Goal: Understand process/instructions: Learn how to perform a task or action

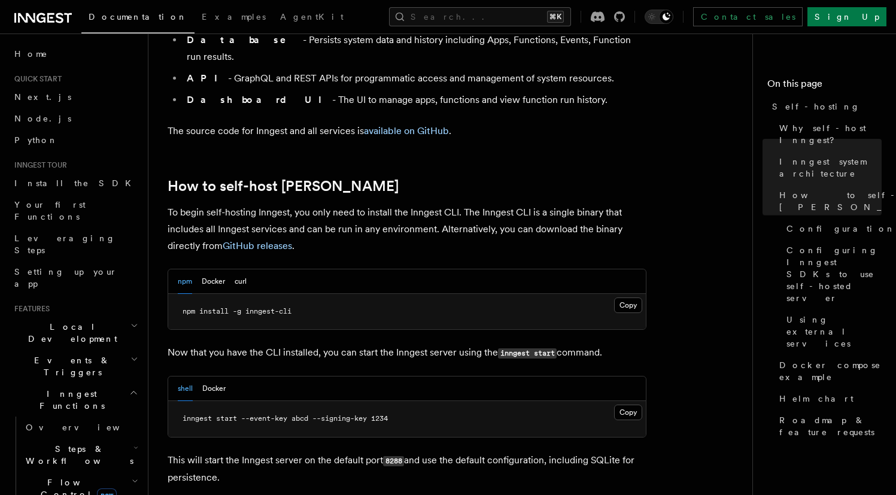
scroll to position [1134, 0]
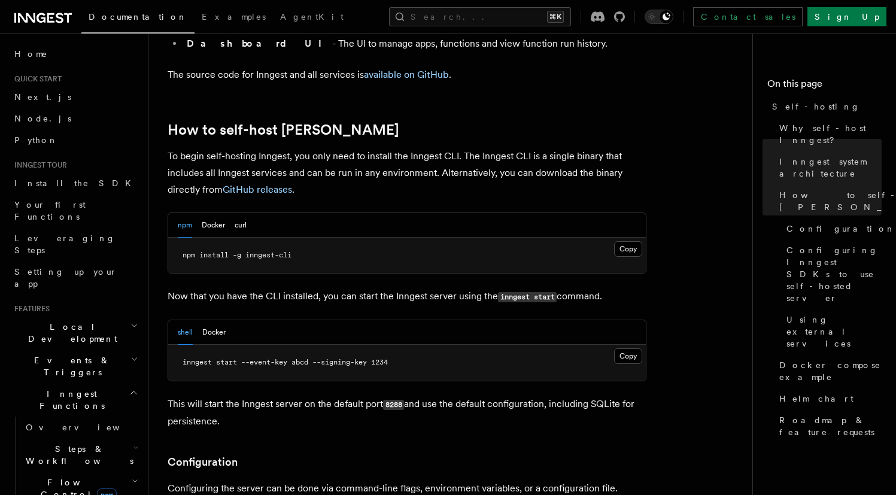
click at [200, 358] on span "inngest start --event-key abcd --signing-key 1234" at bounding box center [285, 362] width 205 height 8
drag, startPoint x: 200, startPoint y: 328, endPoint x: 231, endPoint y: 328, distance: 31.1
click at [199, 358] on span "inngest start --event-key abcd --signing-key 1234" at bounding box center [285, 362] width 205 height 8
click at [347, 358] on span "inngest start --event-key abcd --signing-key 1234" at bounding box center [285, 362] width 205 height 8
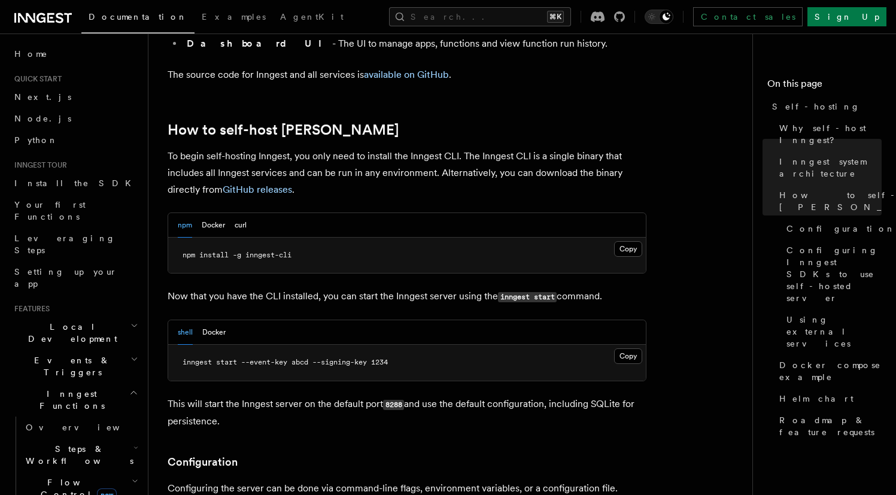
click at [371, 358] on span "inngest start --event-key abcd --signing-key 1234" at bounding box center [285, 362] width 205 height 8
drag, startPoint x: 464, startPoint y: 334, endPoint x: 181, endPoint y: 327, distance: 283.2
click at [181, 345] on pre "inngest start --event-key abcd --signing-key 1234" at bounding box center [407, 363] width 478 height 36
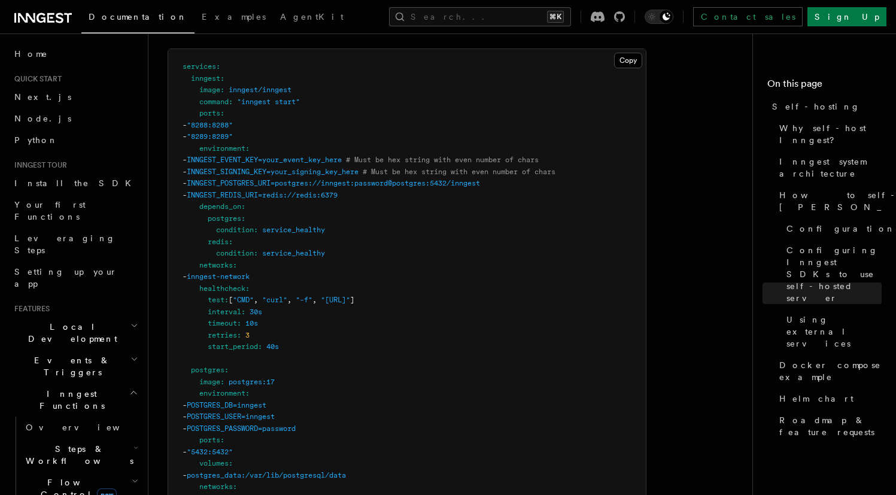
scroll to position [3178, 0]
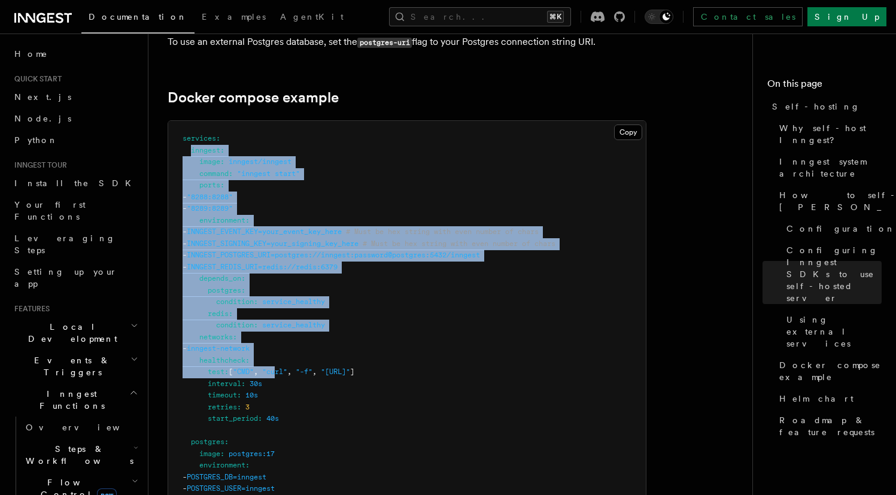
drag, startPoint x: 192, startPoint y: 132, endPoint x: 281, endPoint y: 355, distance: 239.6
click at [281, 368] on span ""curl"" at bounding box center [274, 372] width 25 height 8
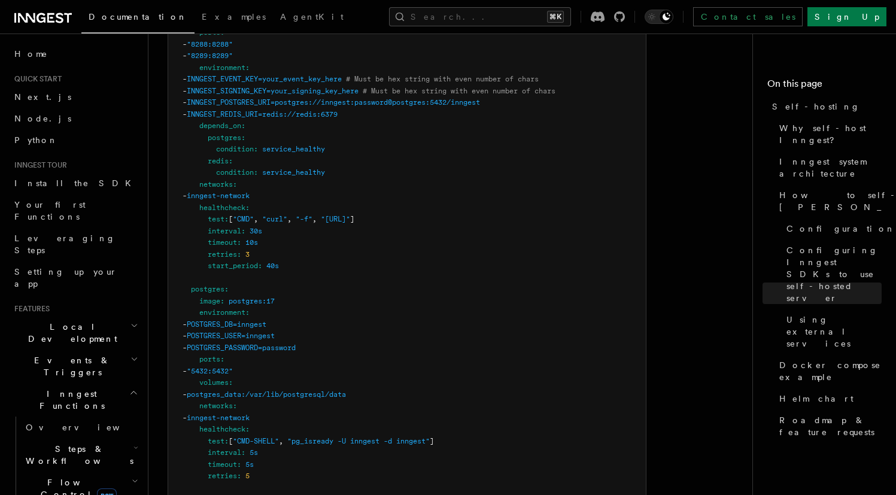
scroll to position [3346, 0]
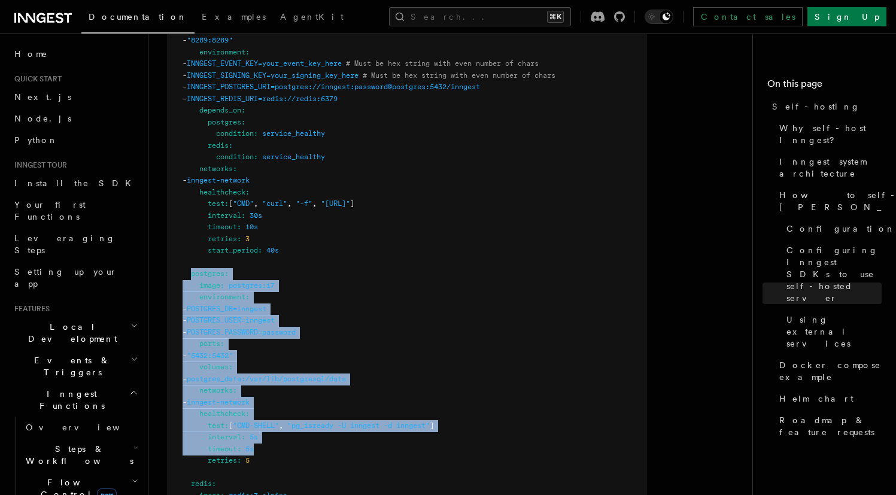
drag, startPoint x: 192, startPoint y: 254, endPoint x: 290, endPoint y: 430, distance: 201.0
click at [290, 429] on pre "services : inngest : image : inngest/inngest command : "inngest start" ports : …" at bounding box center [407, 350] width 478 height 794
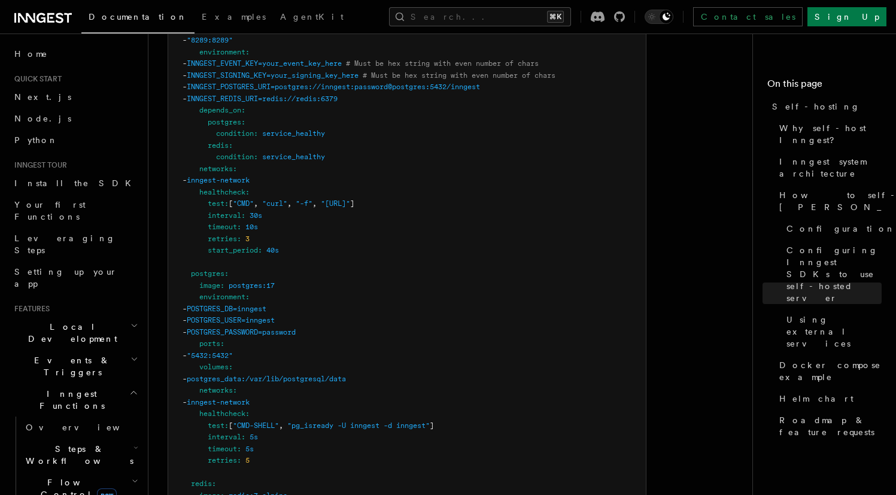
click at [290, 429] on pre "services : inngest : image : inngest/inngest command : "inngest start" ports : …" at bounding box center [407, 350] width 478 height 794
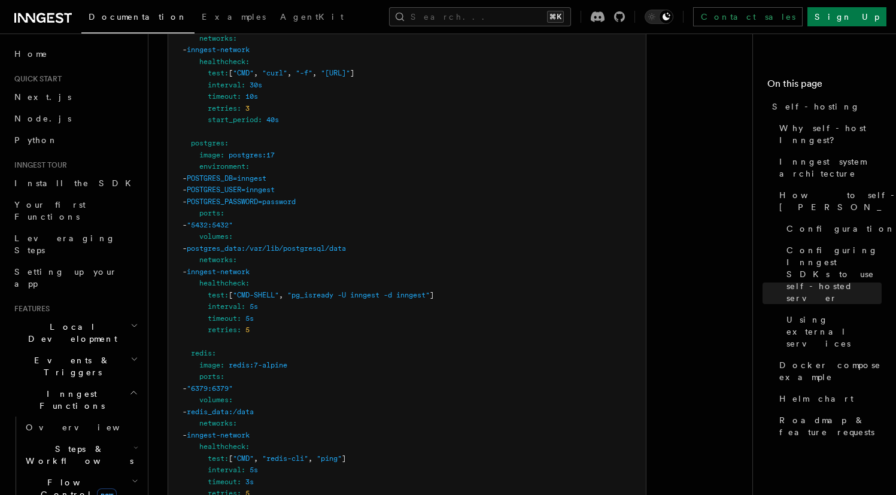
scroll to position [3527, 0]
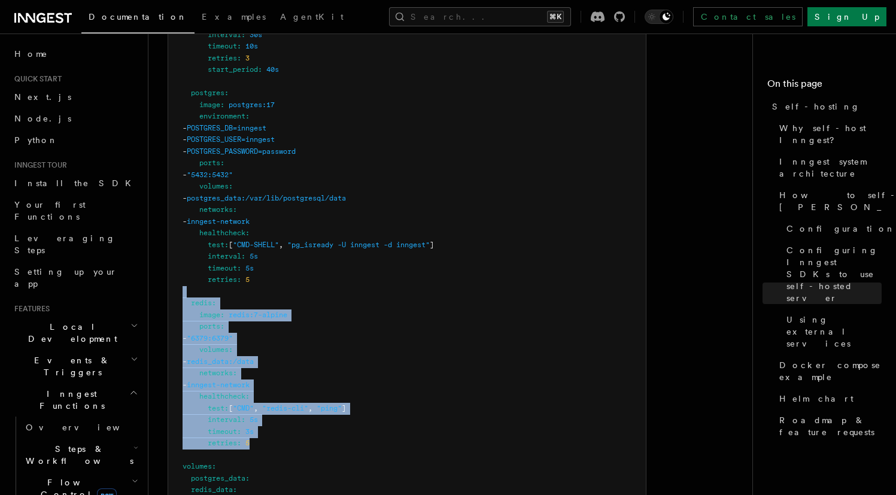
drag, startPoint x: 276, startPoint y: 423, endPoint x: 154, endPoint y: 277, distance: 190.8
click at [305, 267] on pre "services : inngest : image : inngest/inngest command : "inngest start" ports : …" at bounding box center [407, 169] width 478 height 794
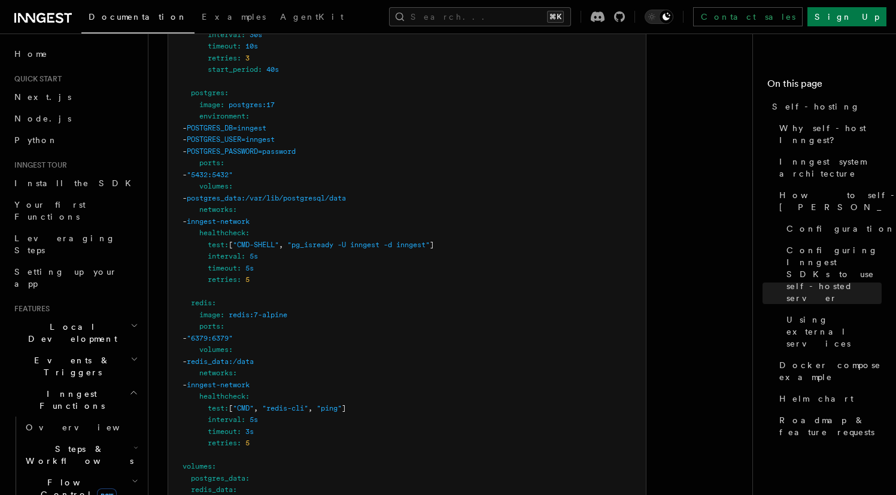
scroll to position [3671, 0]
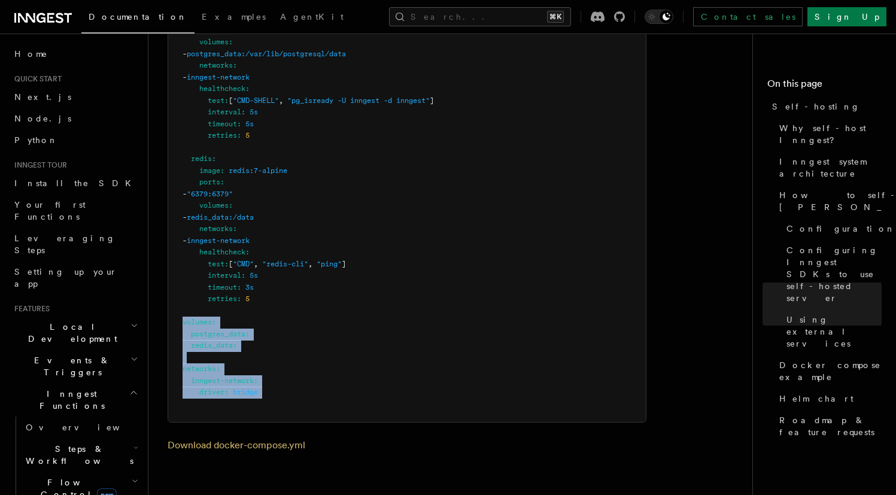
drag, startPoint x: 285, startPoint y: 379, endPoint x: 169, endPoint y: 299, distance: 140.6
click at [169, 299] on pre "services : inngest : image : inngest/inngest command : "inngest start" ports : …" at bounding box center [407, 25] width 478 height 794
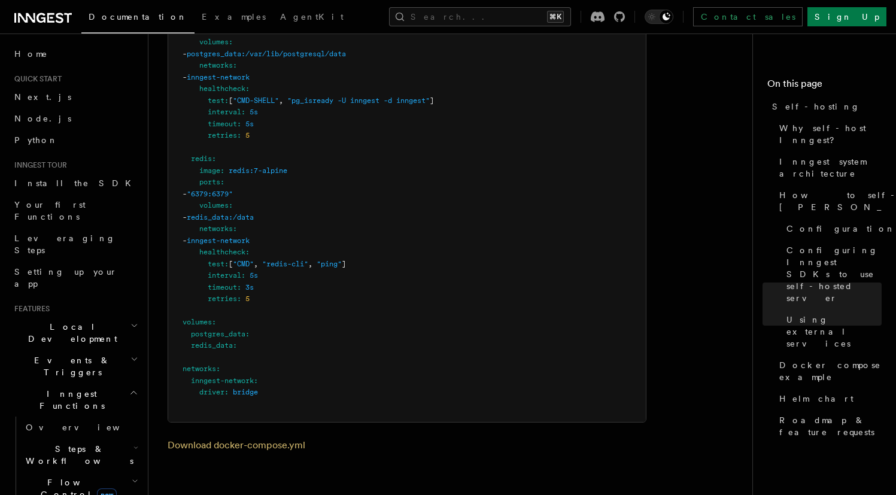
click at [193, 294] on pre "services : inngest : image : inngest/inngest command : "inngest start" ports : …" at bounding box center [407, 25] width 478 height 794
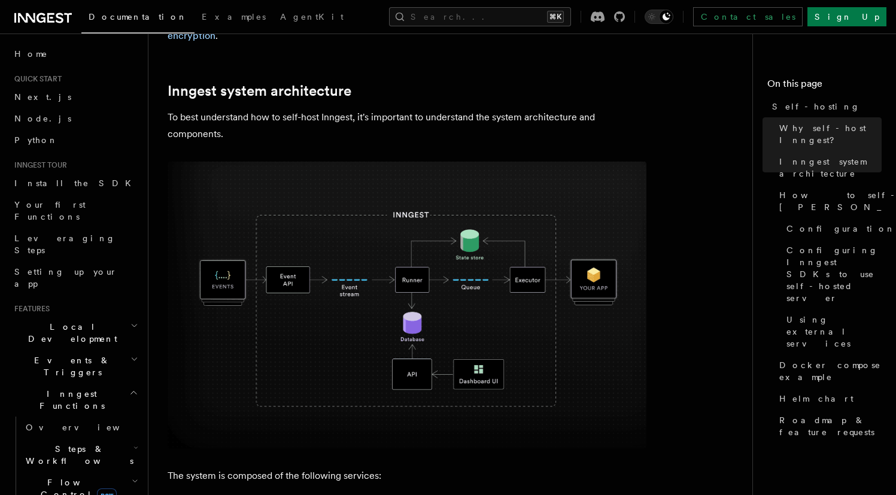
scroll to position [0, 0]
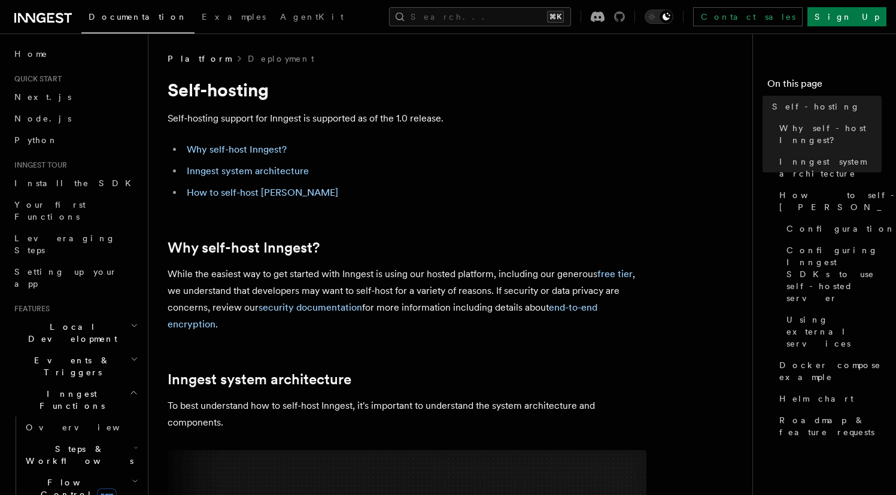
click at [625, 18] on icon at bounding box center [619, 16] width 11 height 11
